Goal: Information Seeking & Learning: Learn about a topic

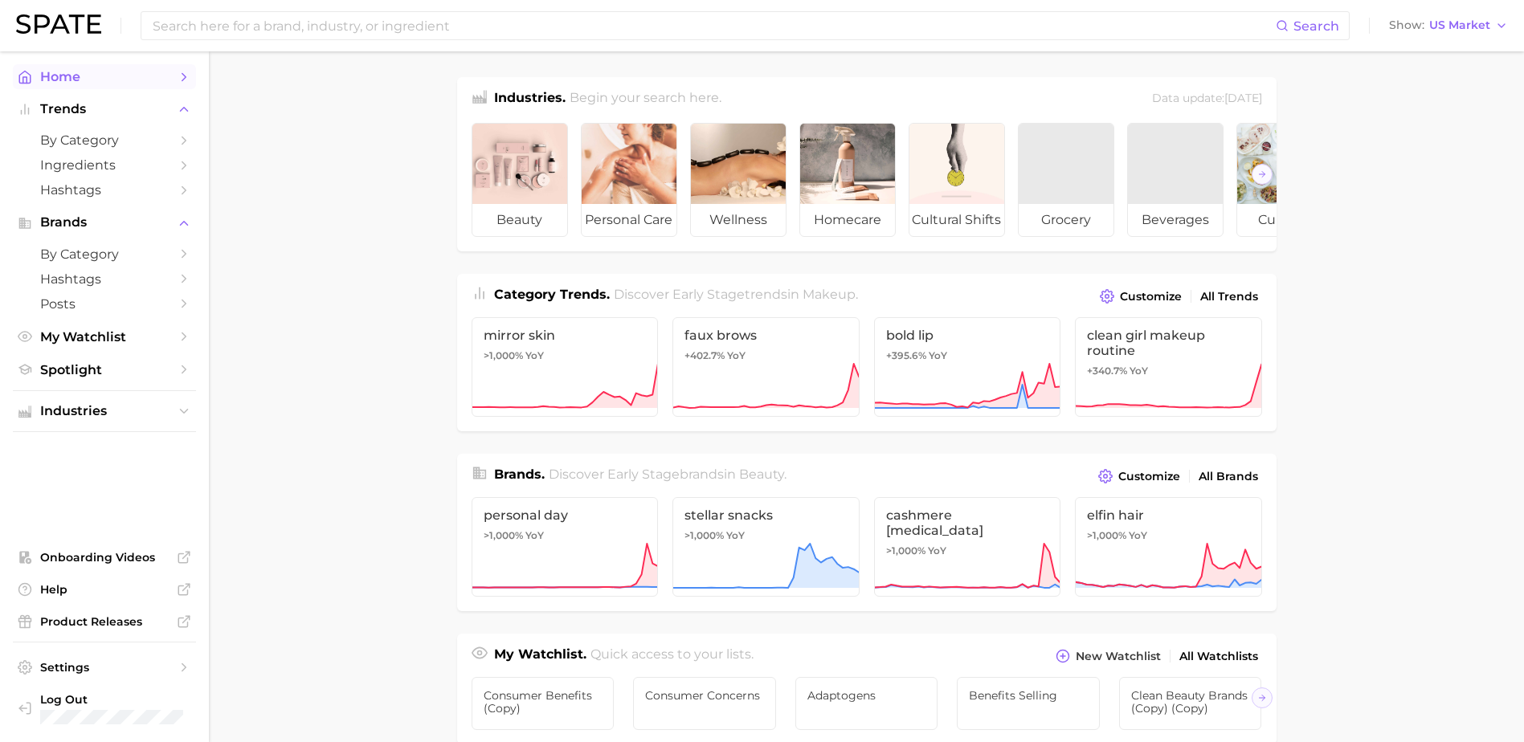
click at [40, 77] on span "Home" at bounding box center [104, 76] width 129 height 15
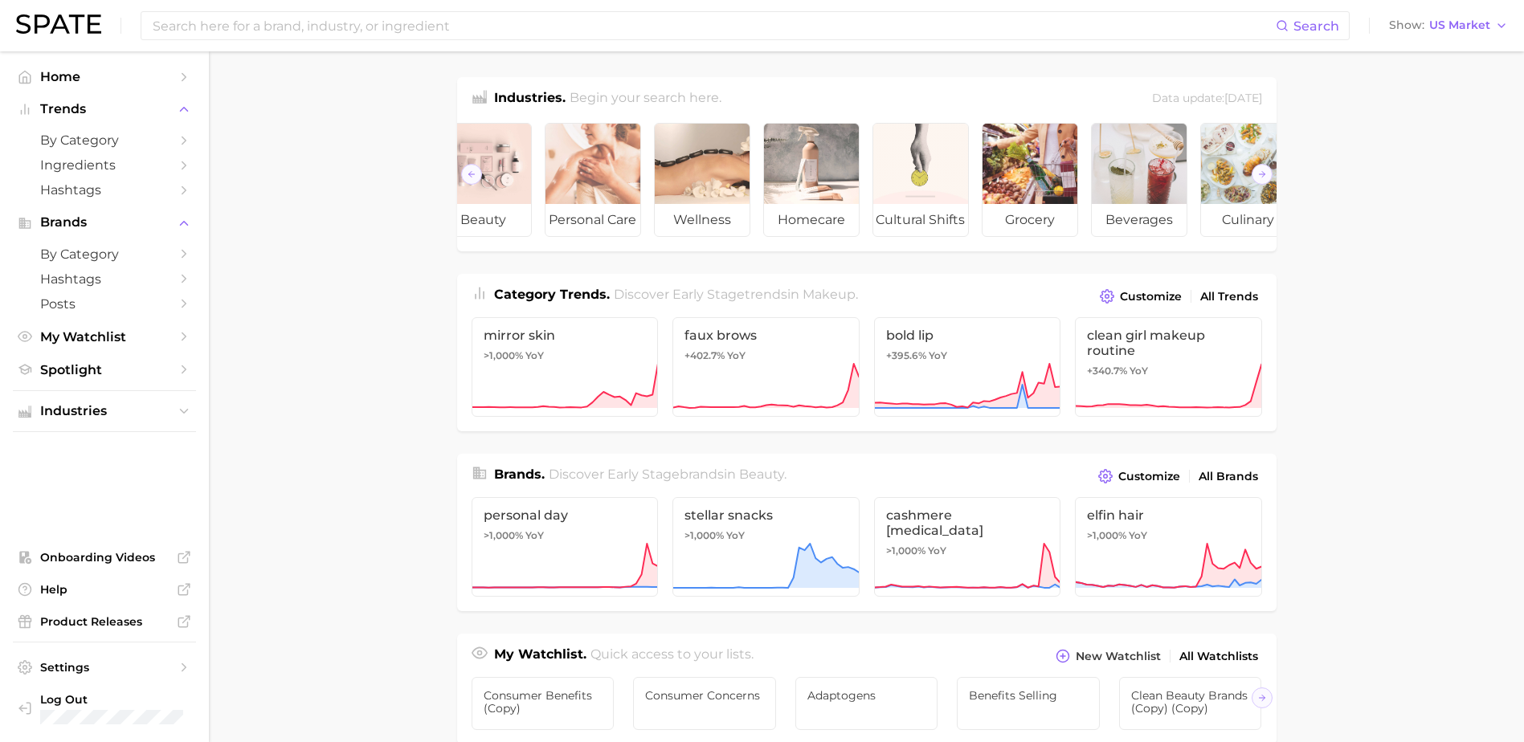
scroll to position [0, 180]
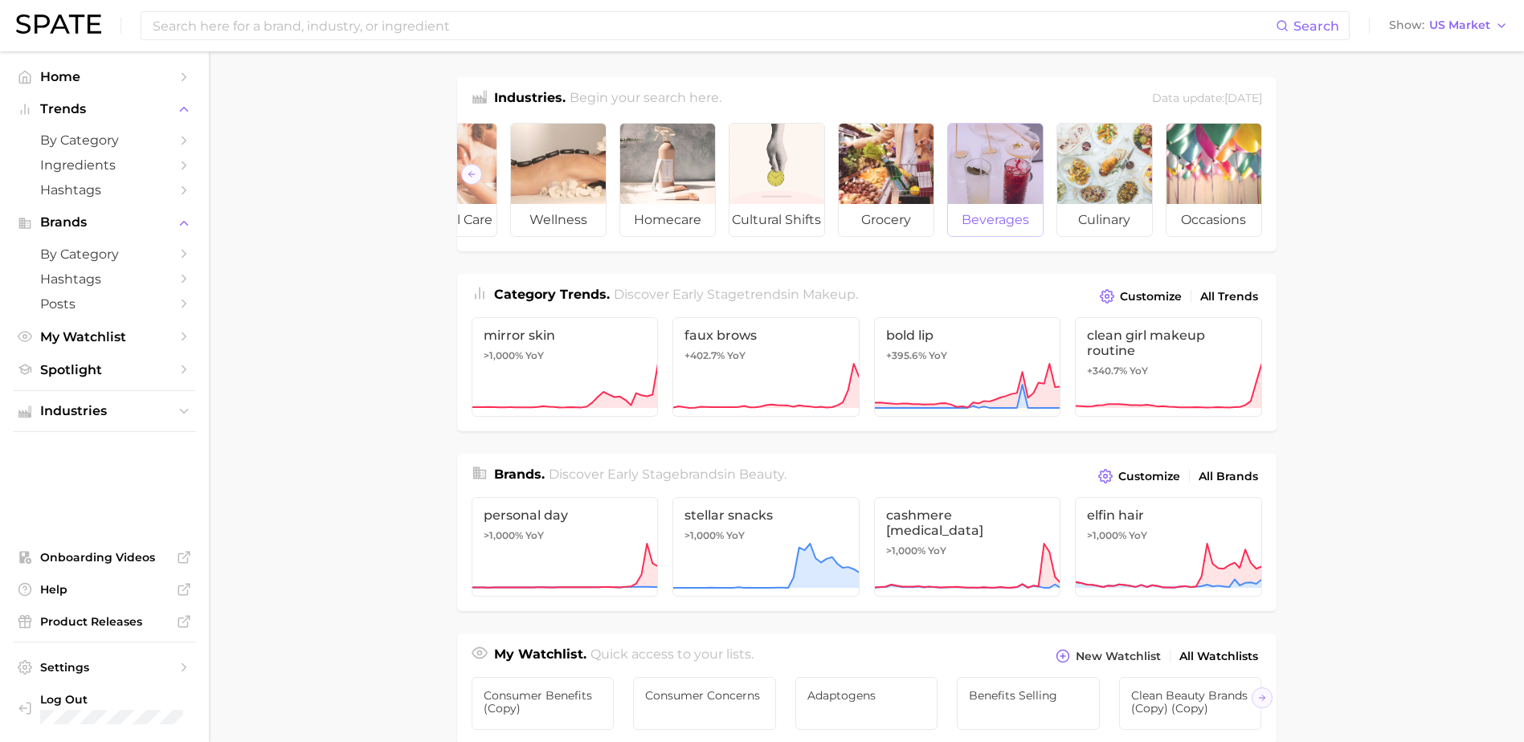
click at [991, 155] on div at bounding box center [995, 164] width 95 height 80
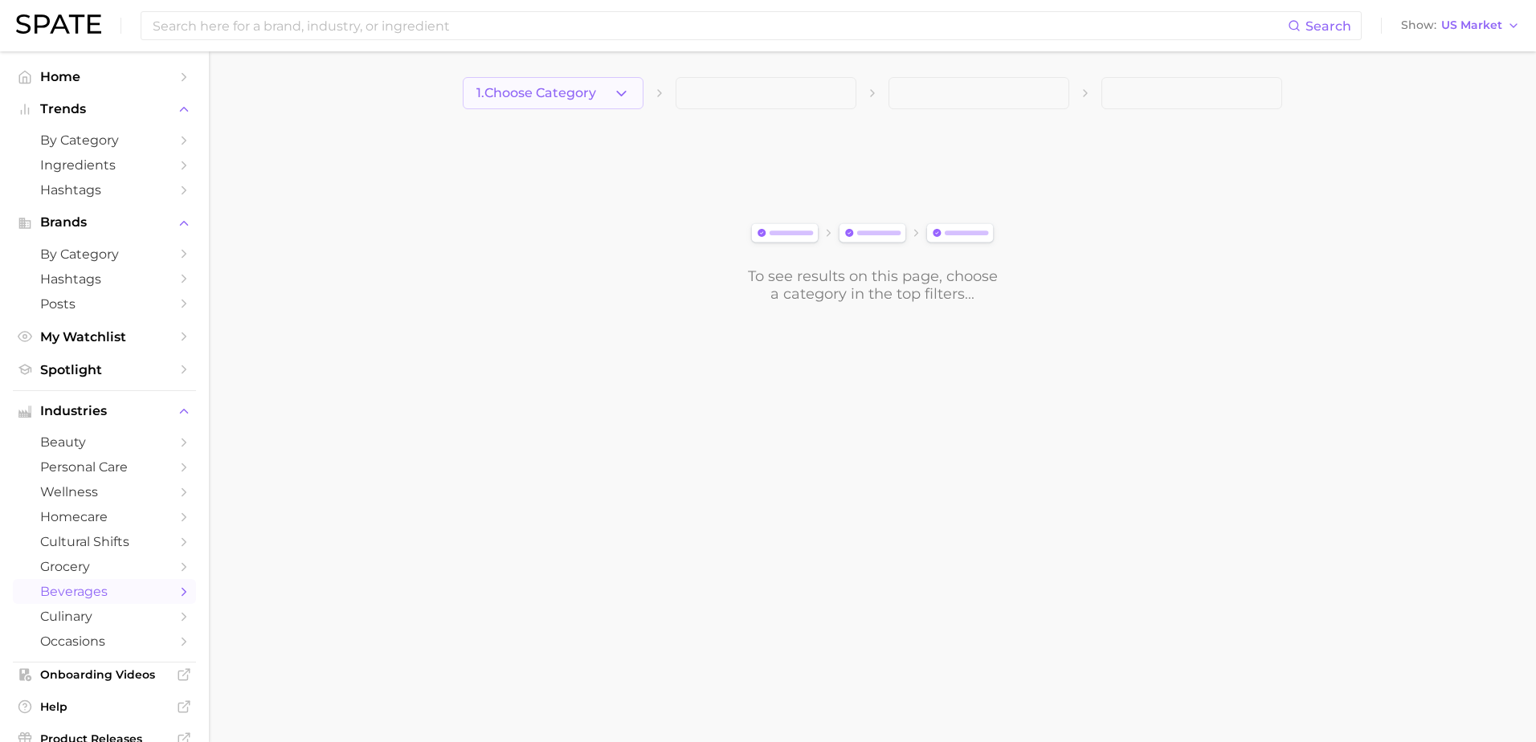
click at [601, 88] on button "1. Choose Category" at bounding box center [553, 93] width 181 height 32
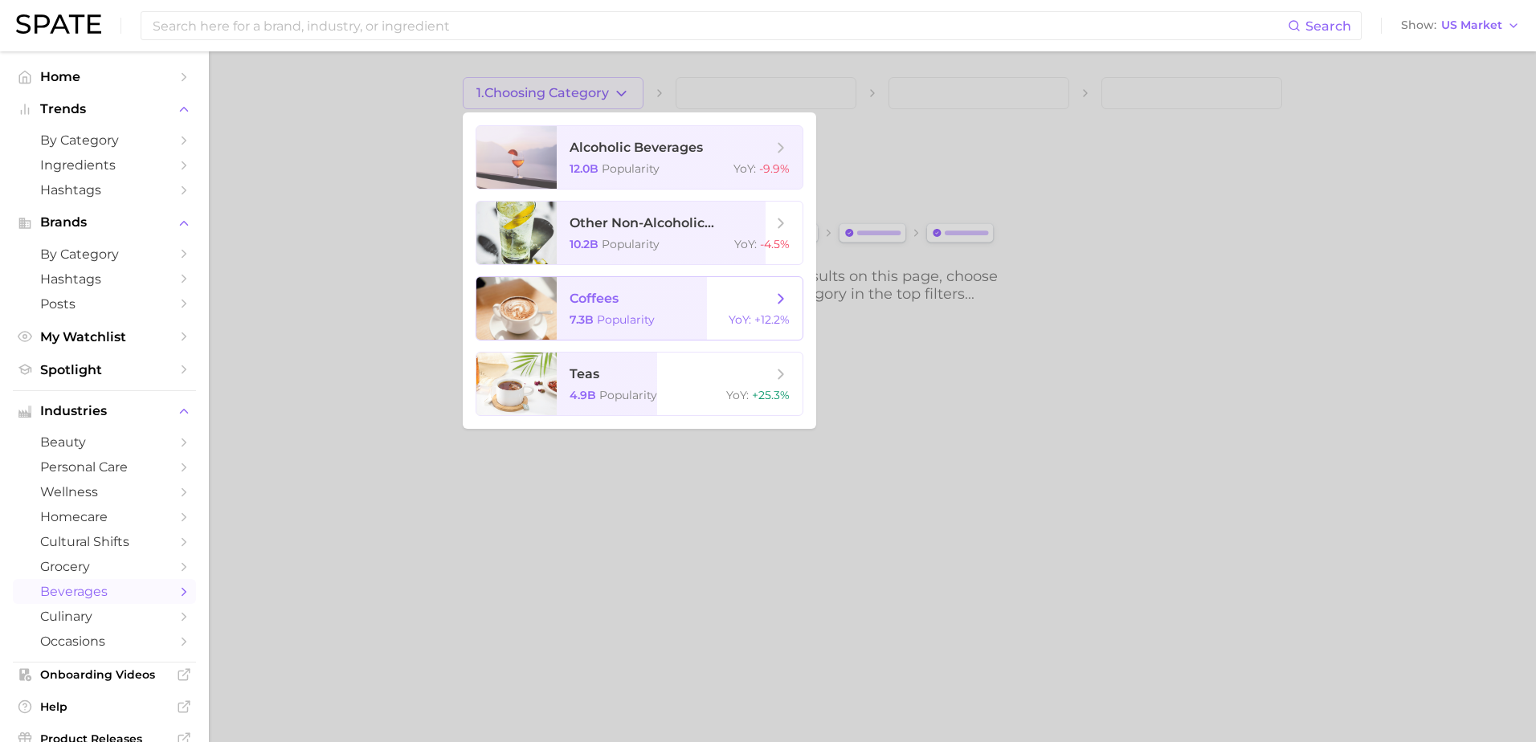
click at [660, 307] on span "coffees" at bounding box center [671, 299] width 202 height 18
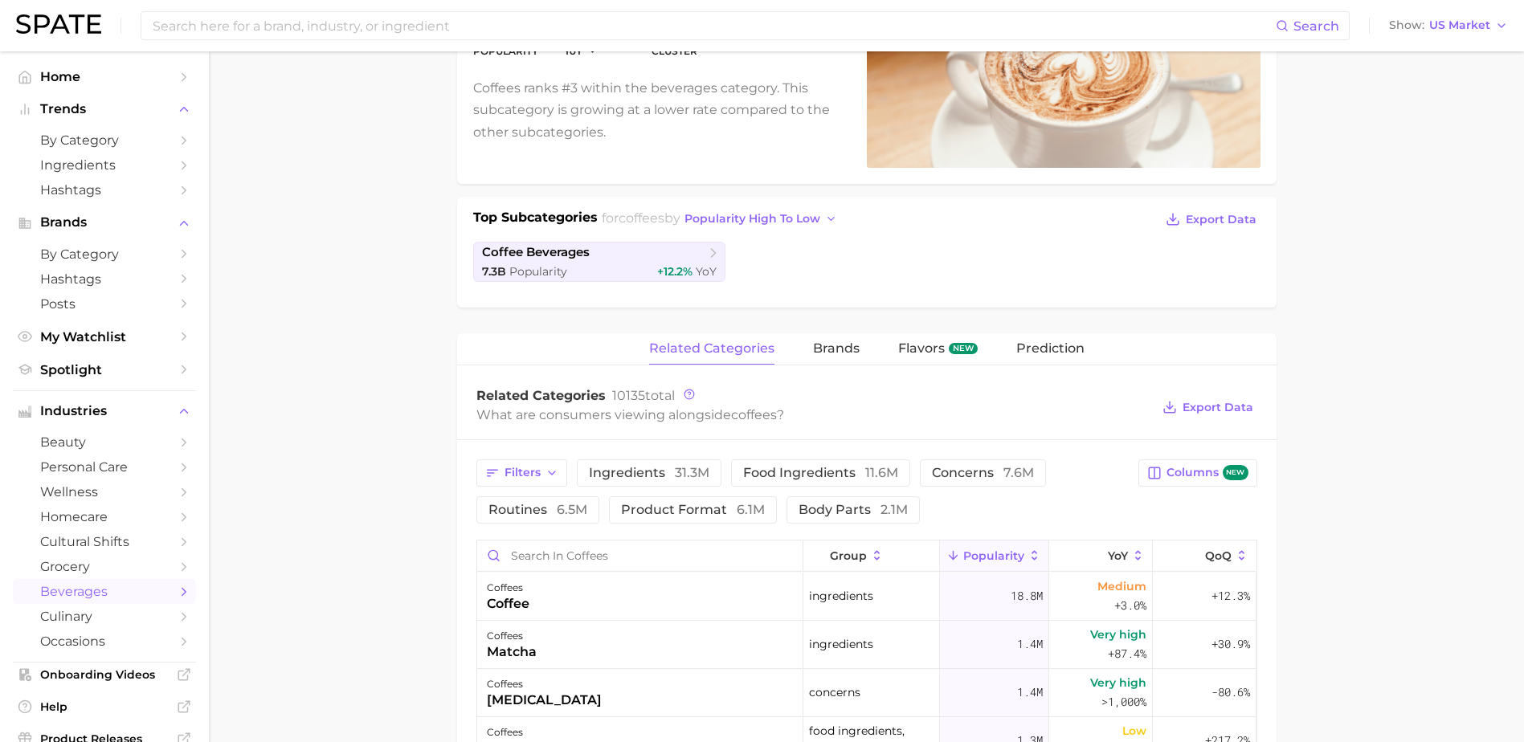
scroll to position [241, 0]
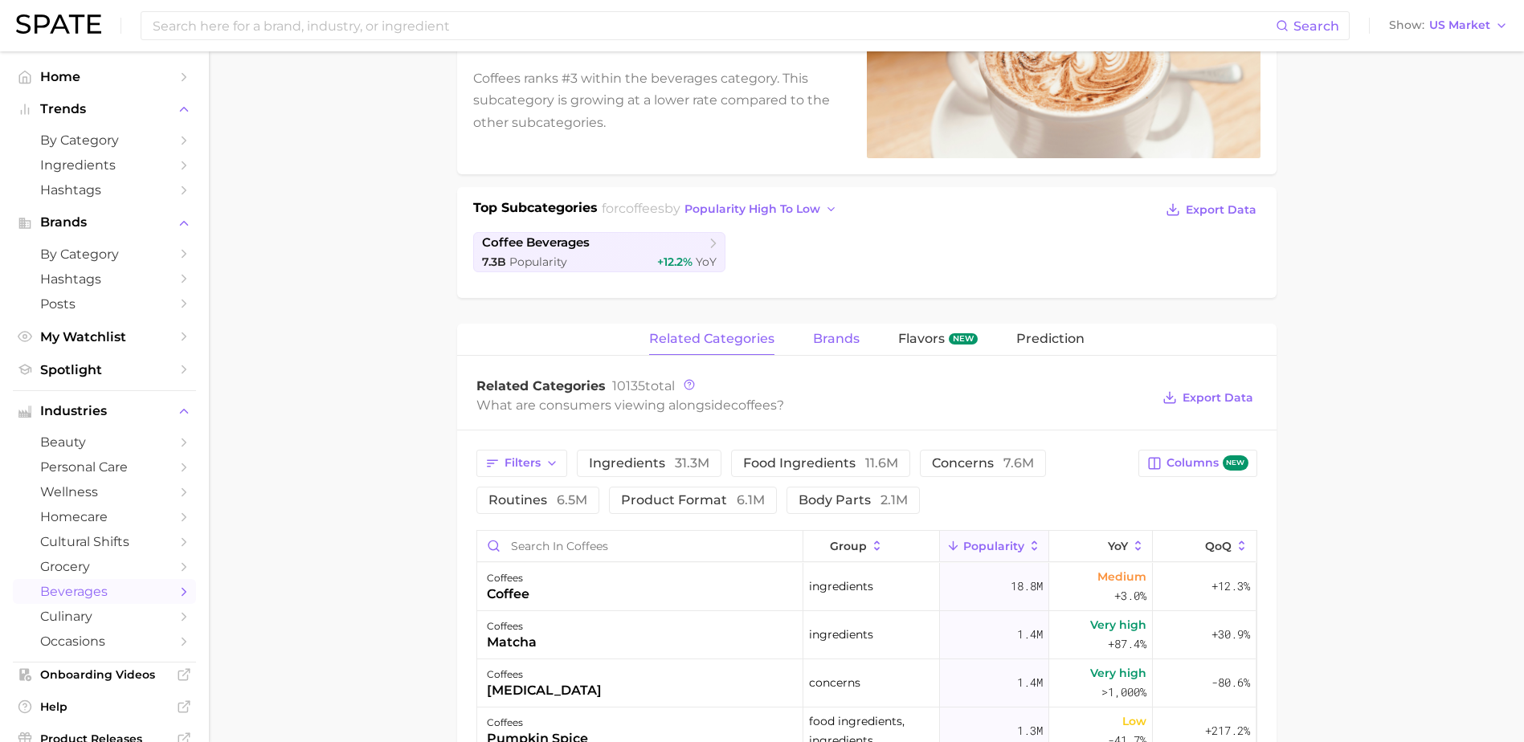
click at [836, 344] on span "brands" at bounding box center [836, 339] width 47 height 14
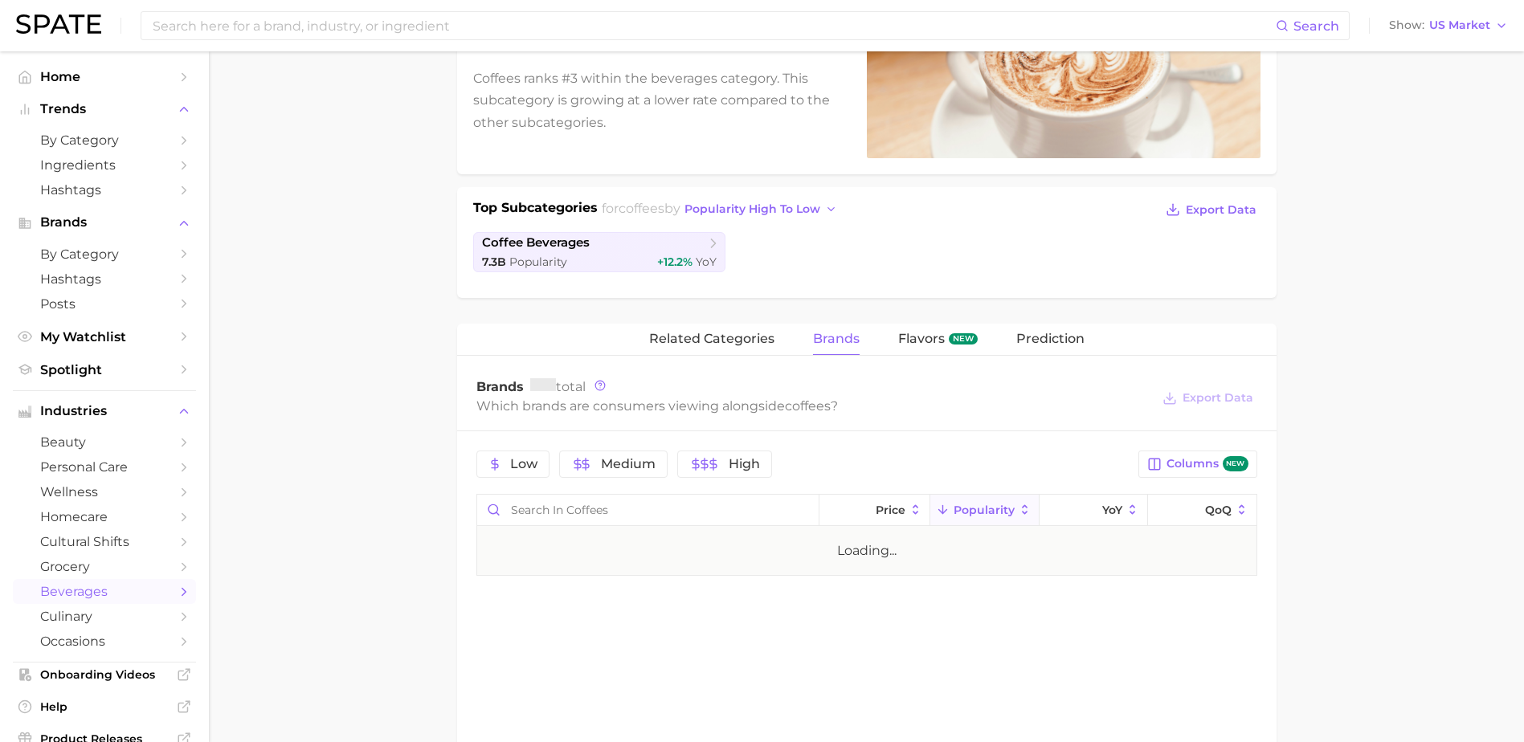
scroll to position [321, 0]
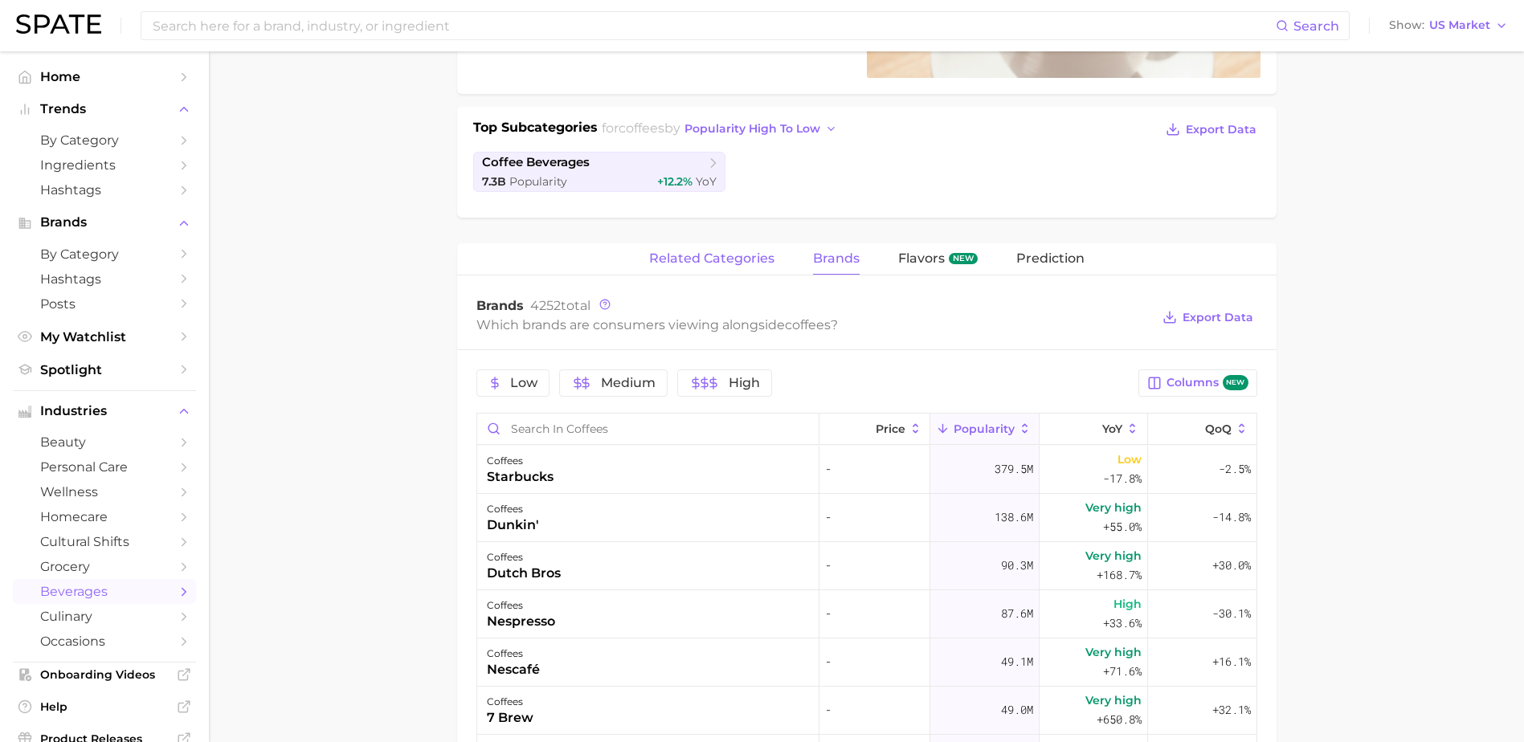
click at [735, 259] on span "related categories" at bounding box center [711, 258] width 125 height 14
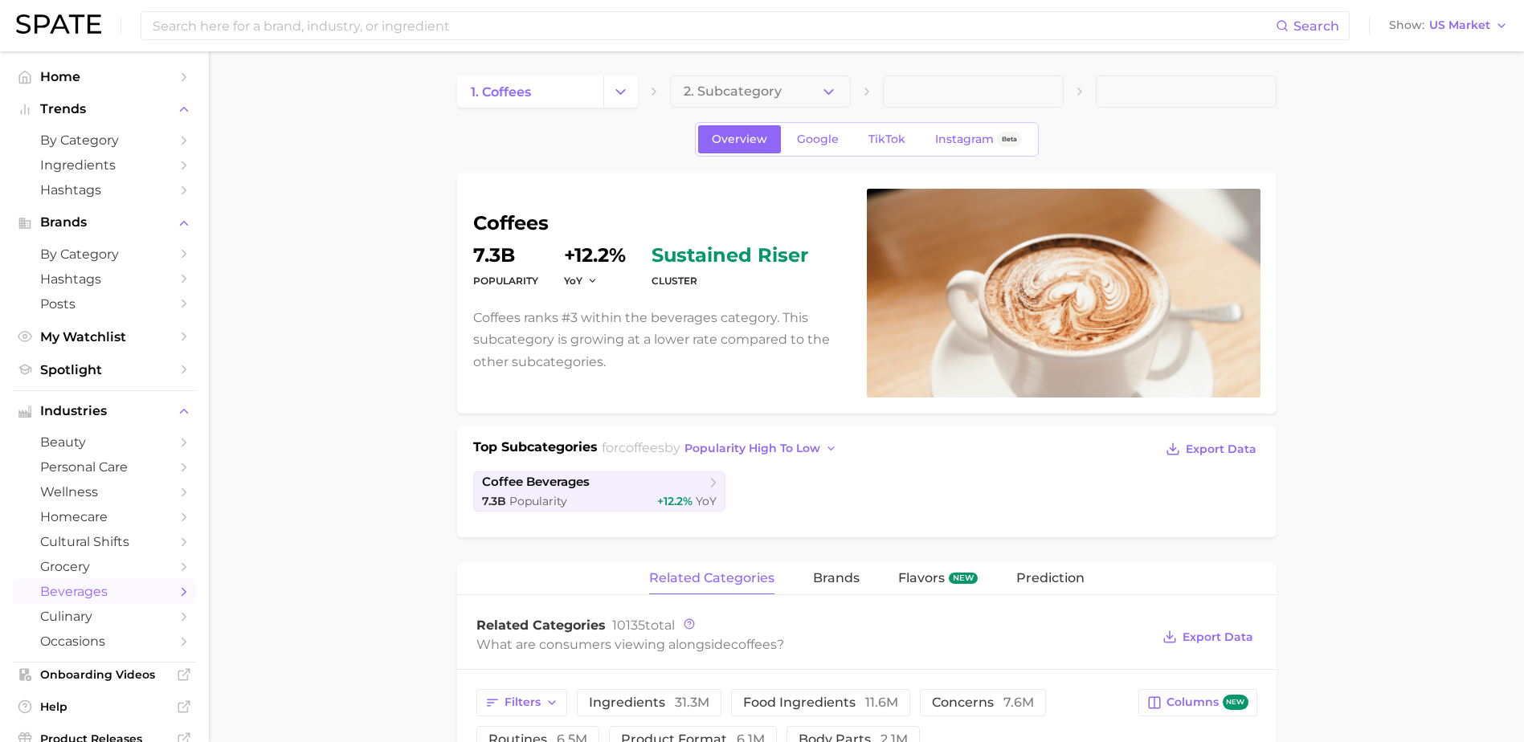
scroll to position [0, 0]
click at [829, 582] on span "brands" at bounding box center [836, 580] width 47 height 14
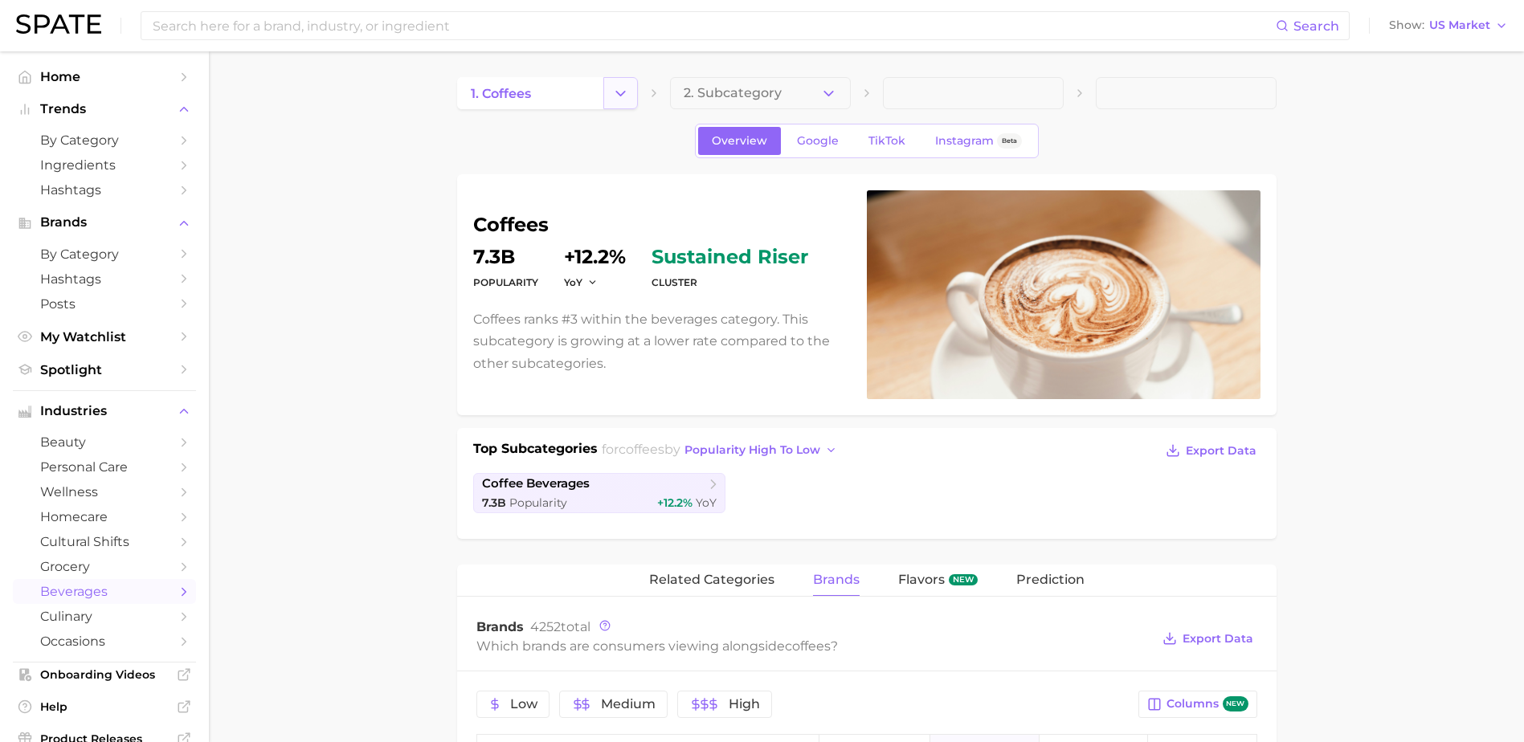
click at [619, 85] on icon "Change Category" at bounding box center [620, 93] width 17 height 17
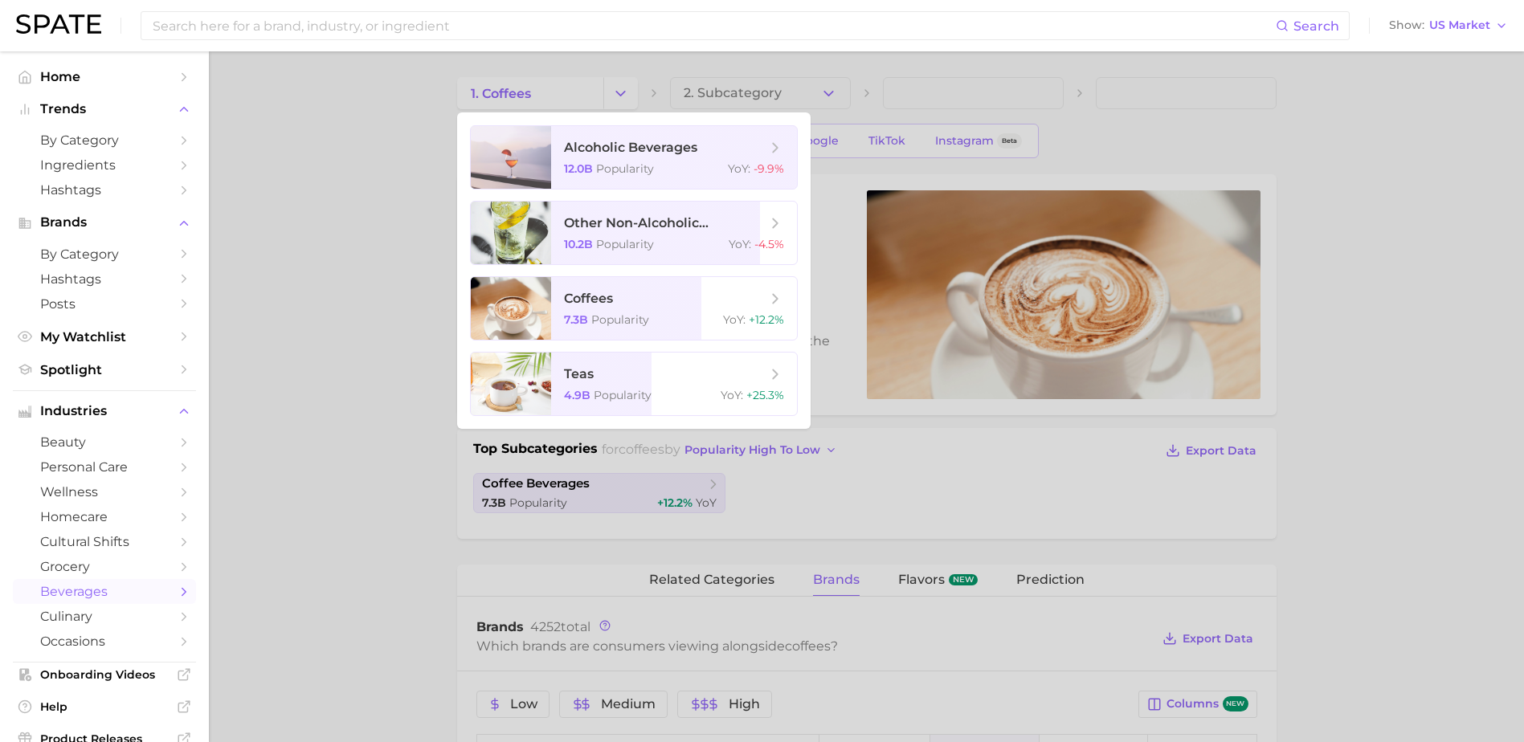
click at [342, 442] on div at bounding box center [762, 371] width 1524 height 742
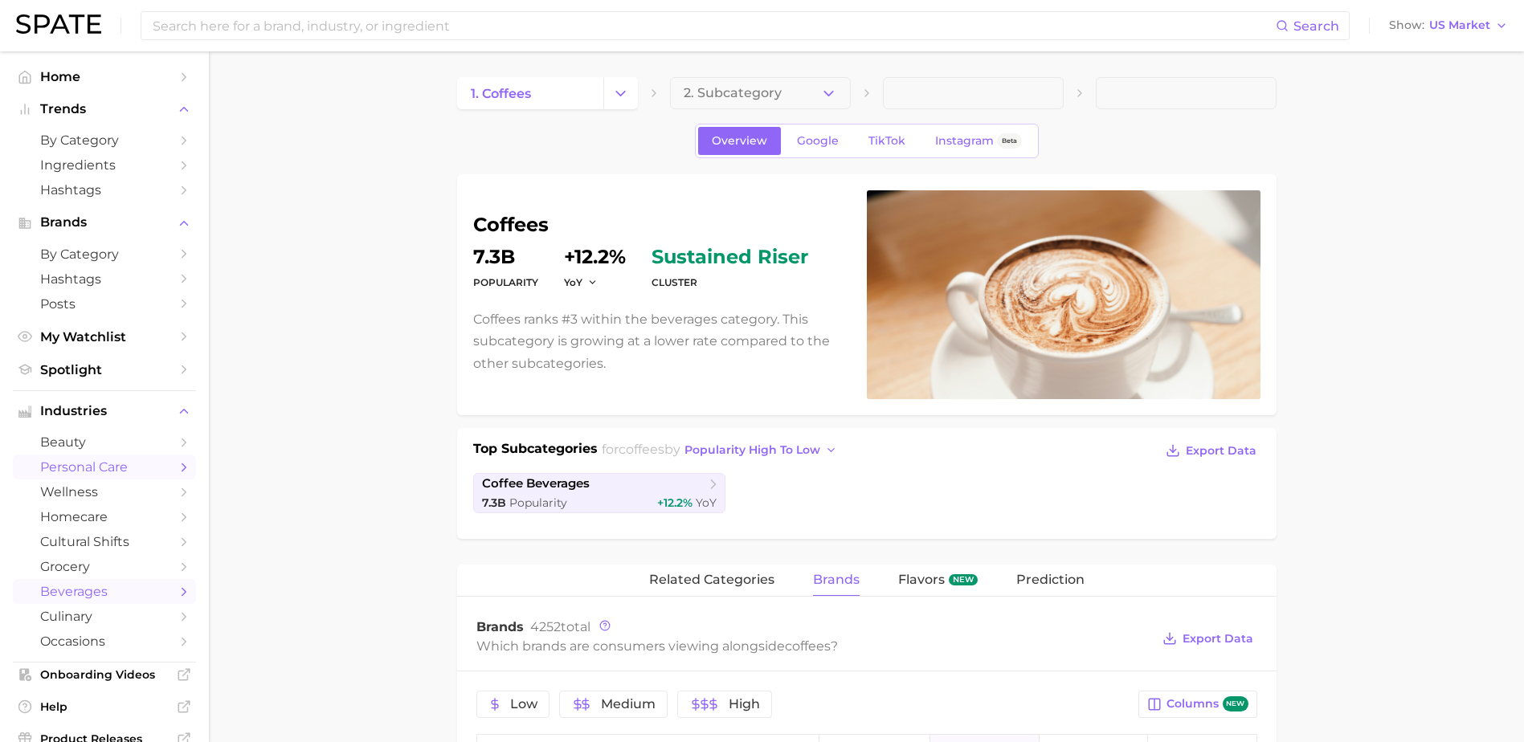
scroll to position [80, 0]
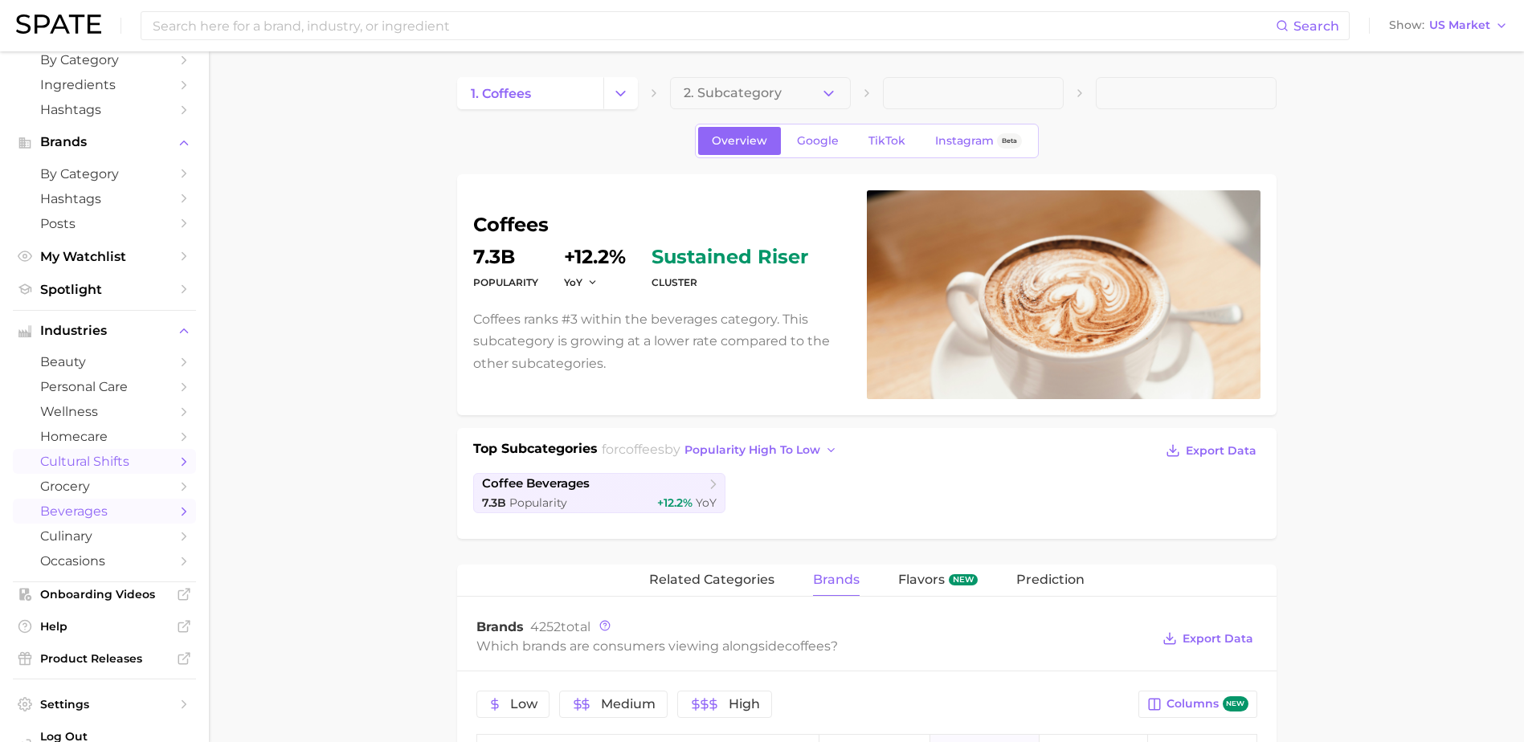
click at [132, 455] on span "cultural shifts" at bounding box center [104, 461] width 129 height 15
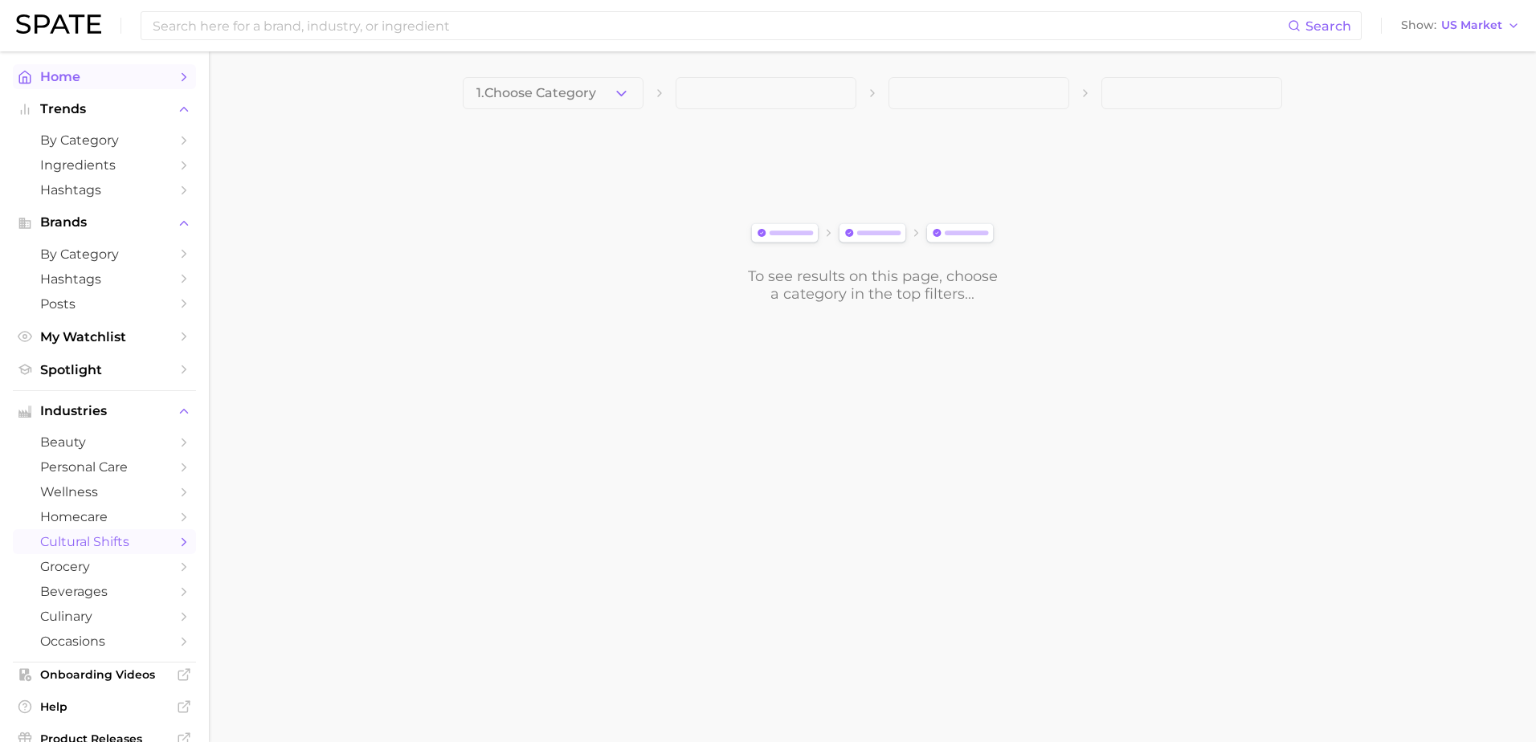
click at [108, 80] on span "Home" at bounding box center [104, 76] width 129 height 15
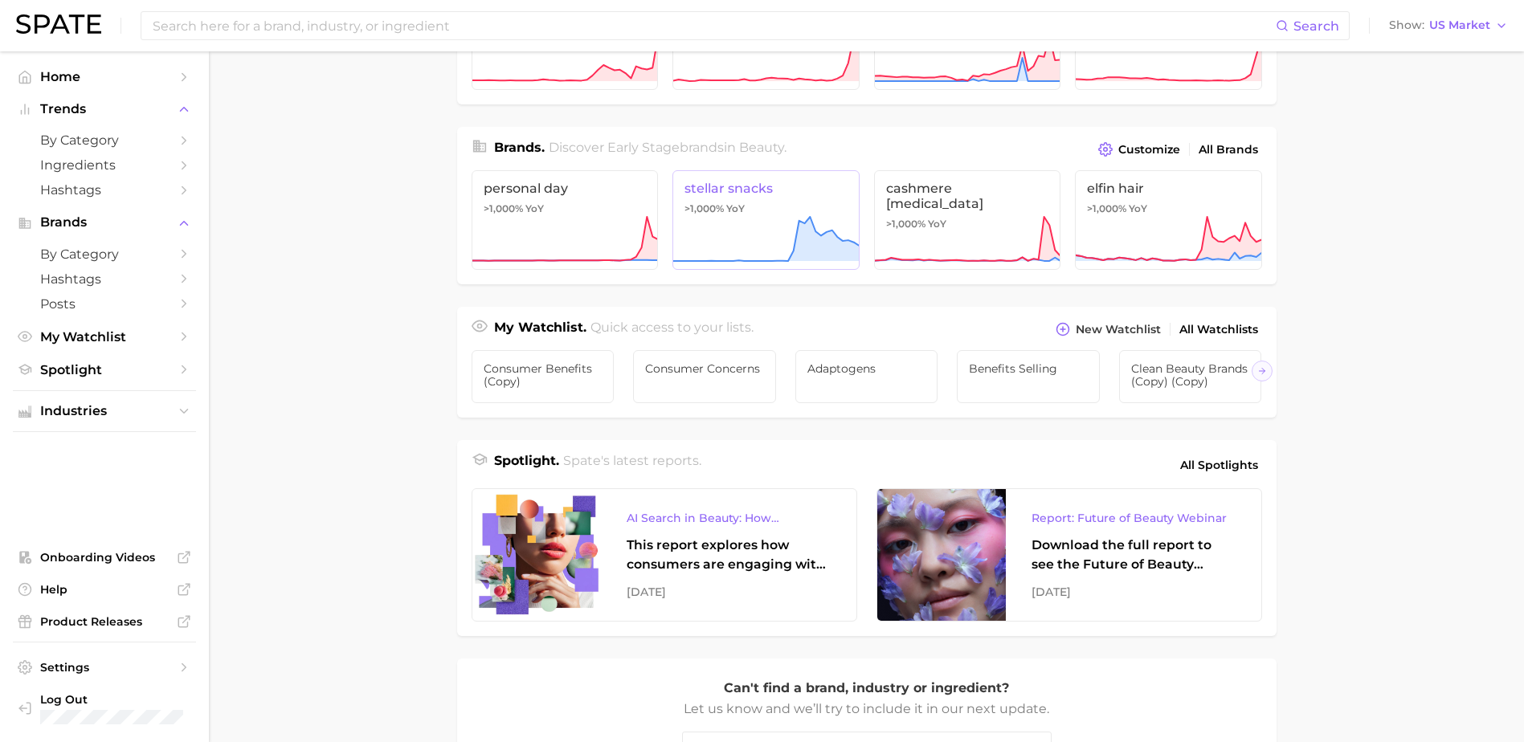
scroll to position [482, 0]
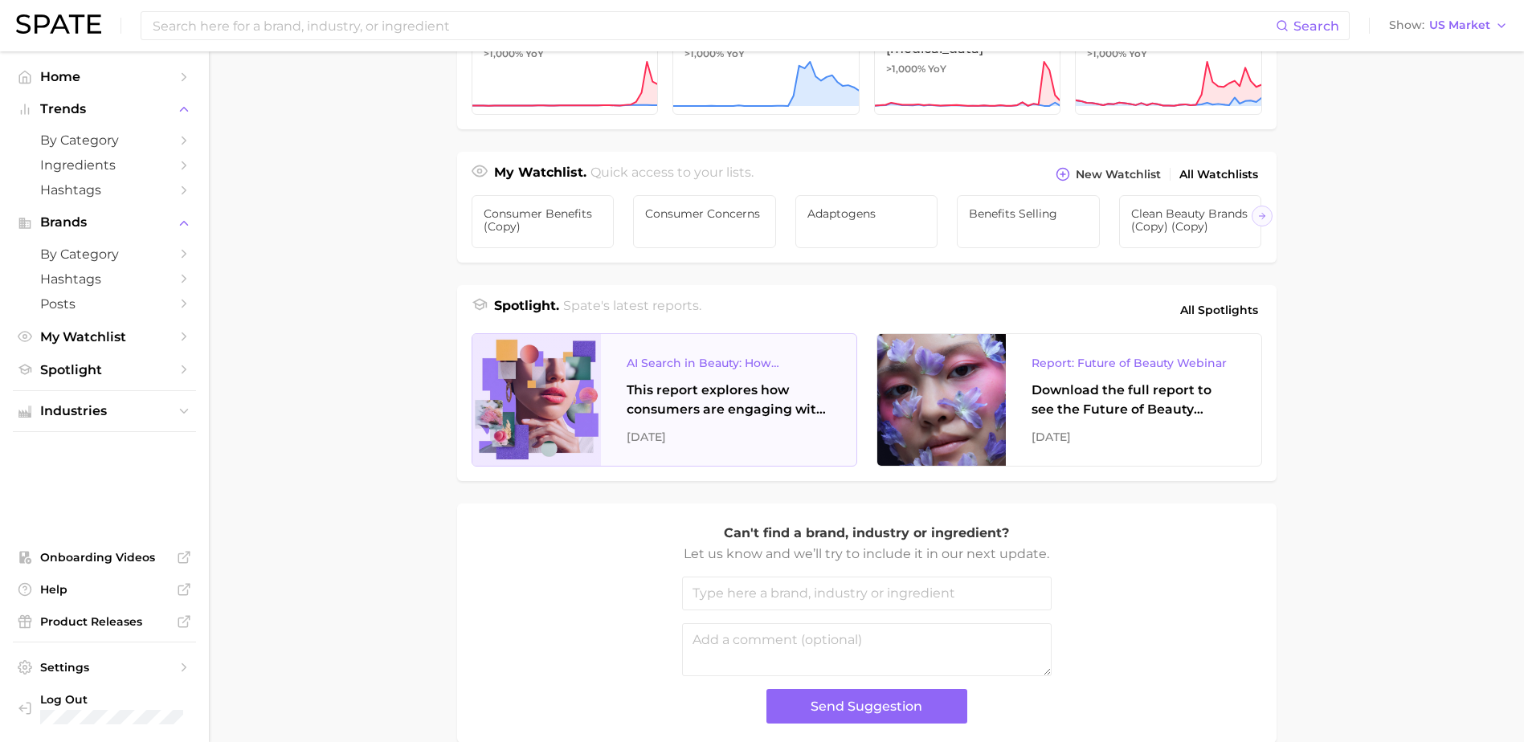
click at [625, 426] on div "AI Search in Beauty: How Consumers Are Using ChatGPT vs. Google Search This rep…" at bounding box center [728, 400] width 255 height 132
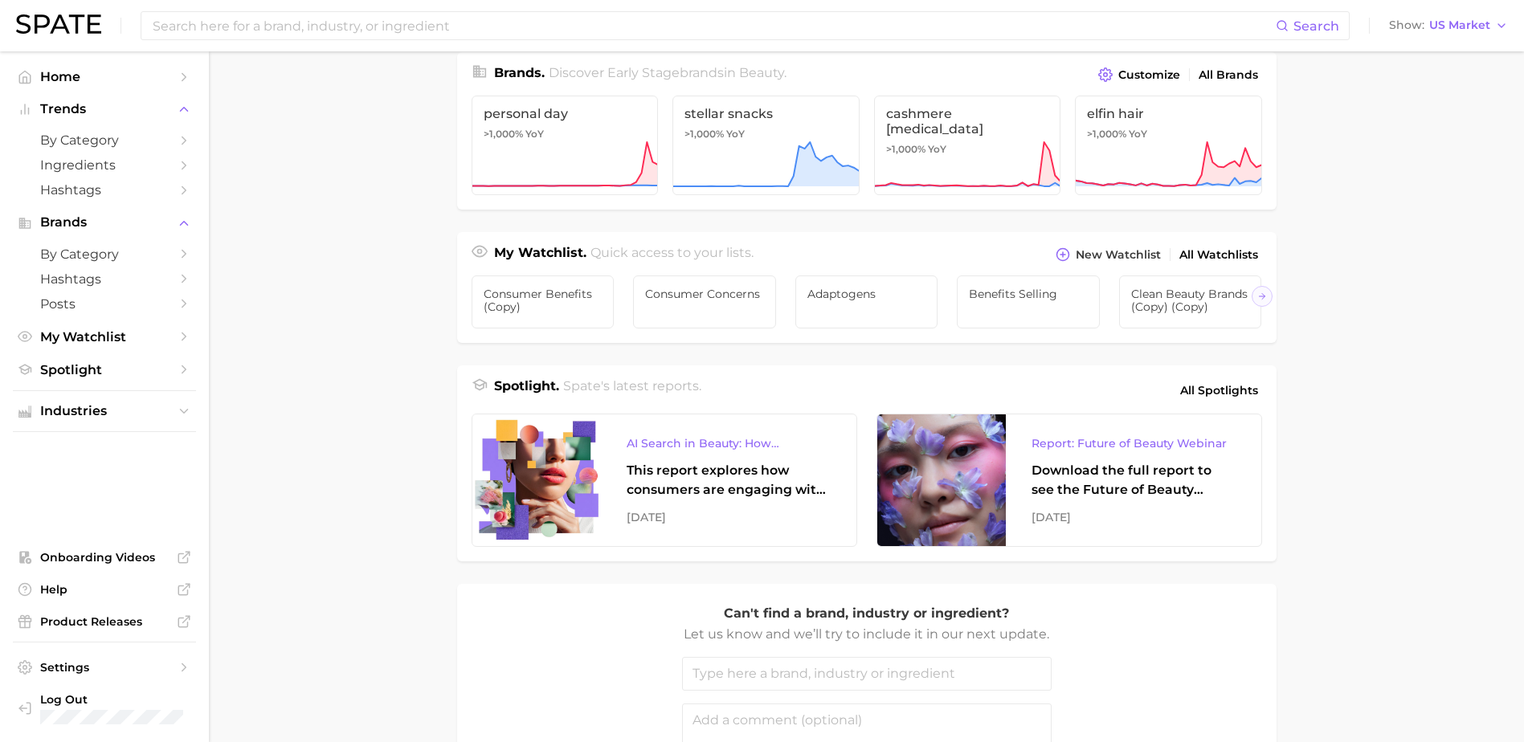
click at [326, 211] on main "Industries. Begin your search here. Data update: July 27th, 2025 beauty persona…" at bounding box center [866, 277] width 1315 height 1254
